Goal: Task Accomplishment & Management: Complete application form

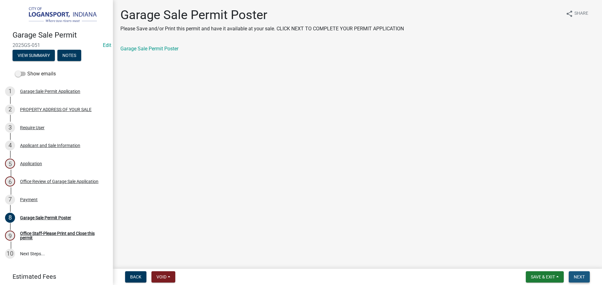
click at [578, 280] on span "Next" at bounding box center [578, 277] width 11 height 5
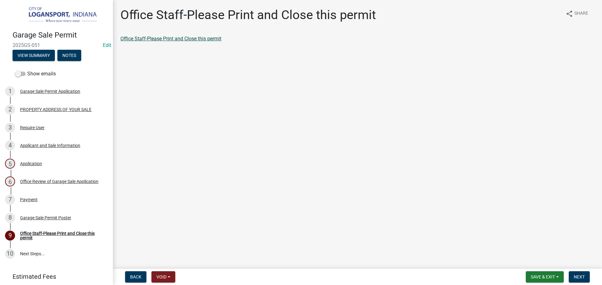
click at [128, 39] on link "Office Staff-Please Print and Close this permit" at bounding box center [170, 39] width 101 height 6
click at [576, 277] on span "Next" at bounding box center [578, 277] width 11 height 5
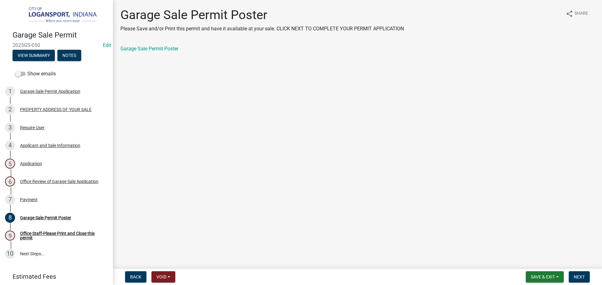
click at [586, 284] on nav "Back Void Withdraw Lock Expire Void Save & Exit Save Save & Exit Next" at bounding box center [357, 277] width 489 height 16
click at [582, 276] on span "Next" at bounding box center [578, 277] width 11 height 5
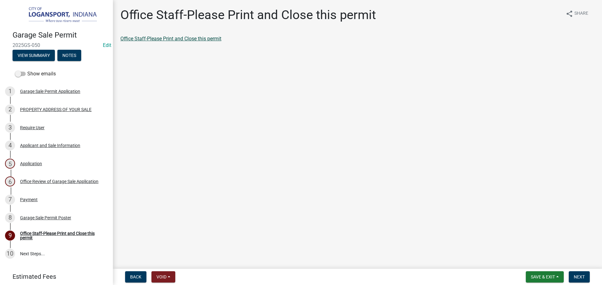
click at [186, 41] on link "Office Staff-Please Print and Close this permit" at bounding box center [170, 39] width 101 height 6
click at [580, 279] on span "Next" at bounding box center [578, 277] width 11 height 5
